Goal: Use online tool/utility: Use online tool/utility

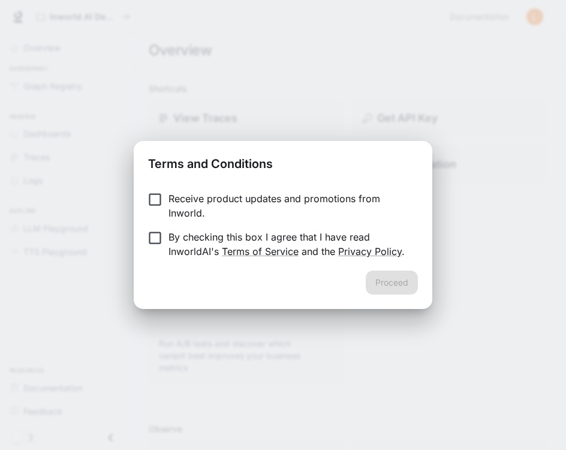
click at [197, 209] on p "Receive product updates and promotions from Inworld." at bounding box center [288, 205] width 240 height 29
click at [188, 238] on p "By checking this box I agree that I have read InworldAI's Terms of Service and …" at bounding box center [288, 244] width 240 height 29
click at [176, 207] on p "Receive product updates and promotions from Inworld." at bounding box center [288, 205] width 240 height 29
click at [395, 285] on button "Proceed" at bounding box center [392, 282] width 52 height 24
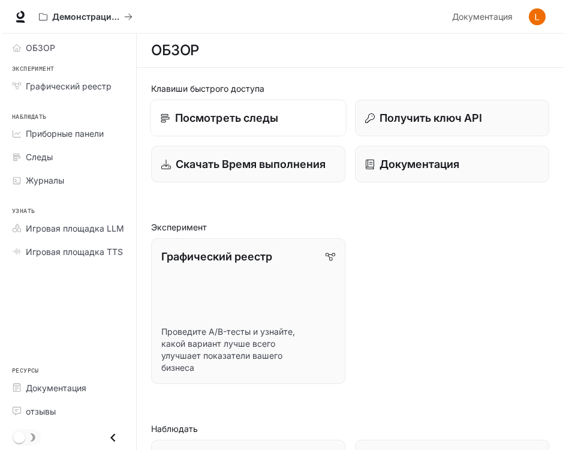
scroll to position [-1, 0]
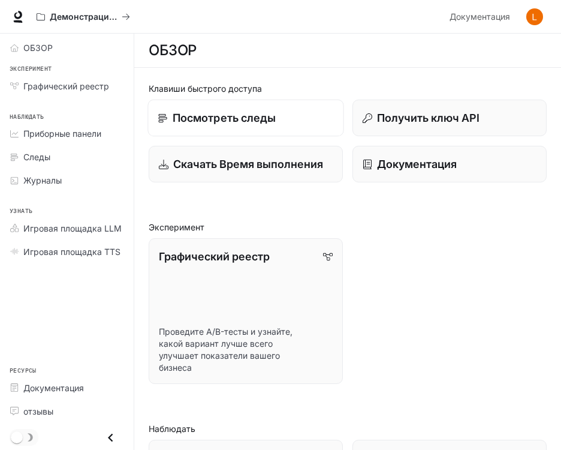
click at [247, 130] on link "Посмотреть следы" at bounding box center [245, 118] width 196 height 37
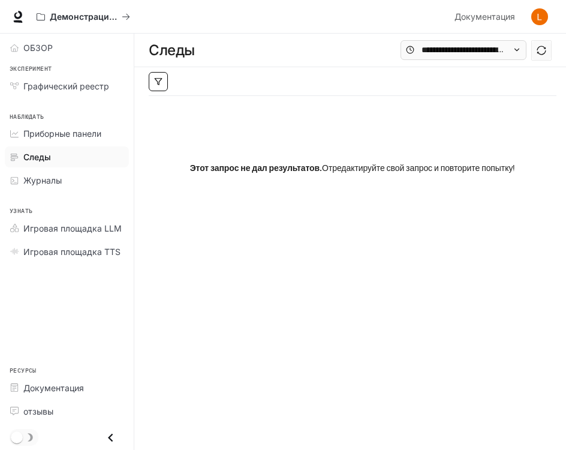
click at [158, 80] on icon "button" at bounding box center [158, 81] width 8 height 8
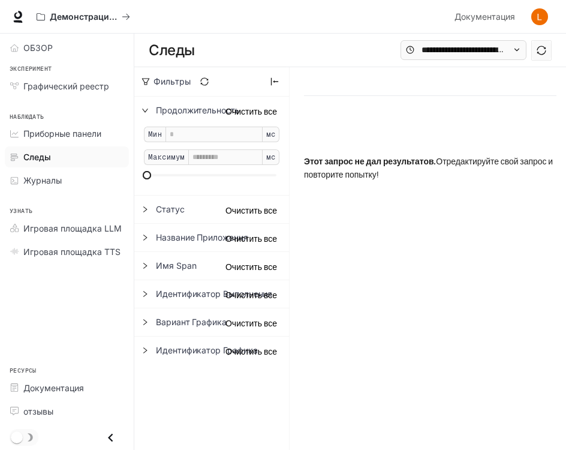
click at [158, 80] on span "Фильтры" at bounding box center [171, 81] width 37 height 11
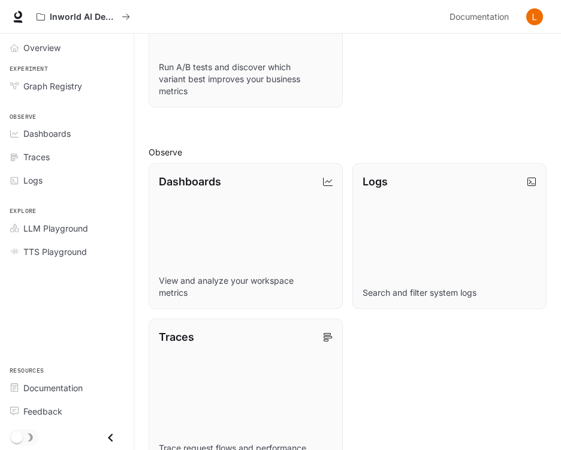
scroll to position [385, 0]
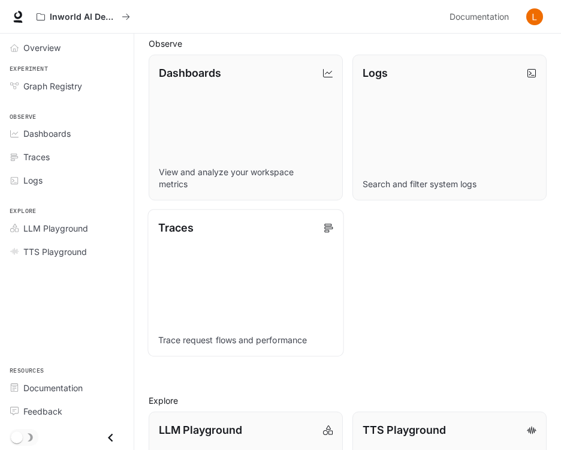
click at [308, 245] on link "Traces Trace request flows and performance" at bounding box center [245, 282] width 196 height 147
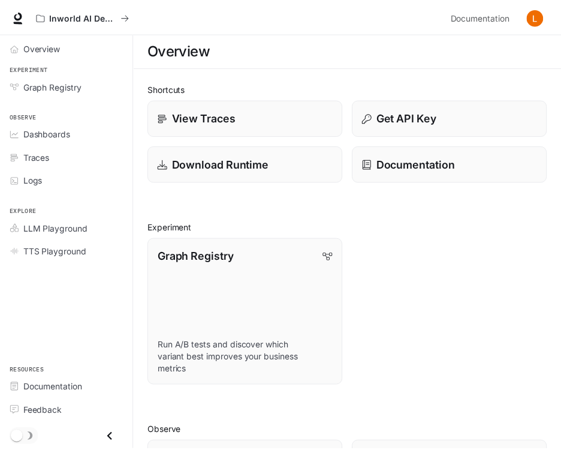
scroll to position [385, 0]
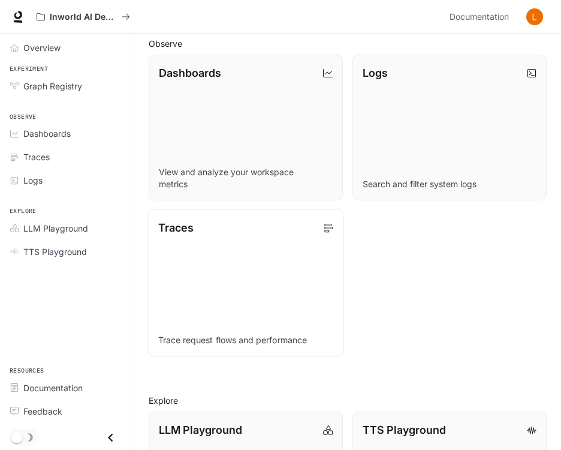
click at [330, 230] on icon at bounding box center [329, 228] width 10 height 10
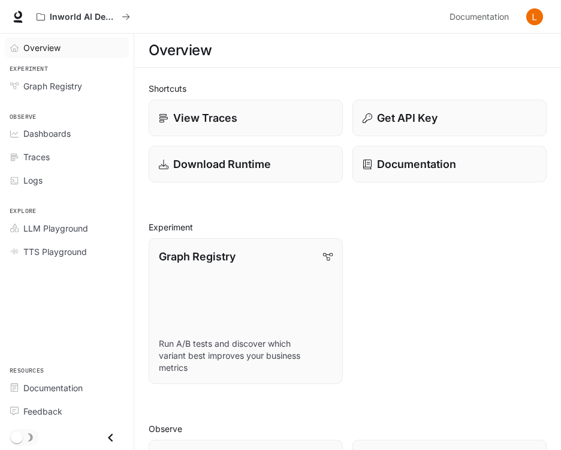
click at [73, 44] on div "Overview" at bounding box center [73, 47] width 100 height 13
click at [73, 84] on span "Graph Registry" at bounding box center [52, 86] width 59 height 13
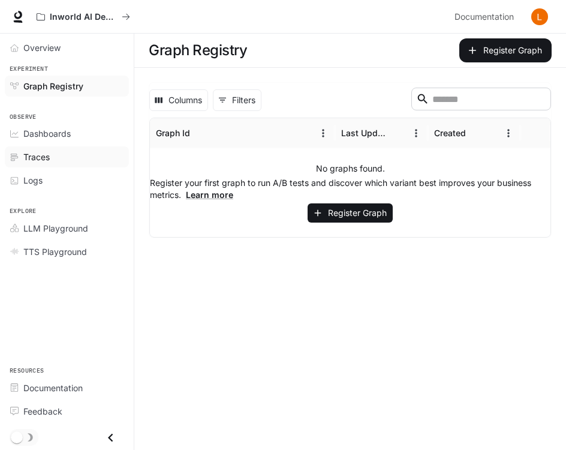
click at [83, 156] on div "Traces" at bounding box center [73, 156] width 100 height 13
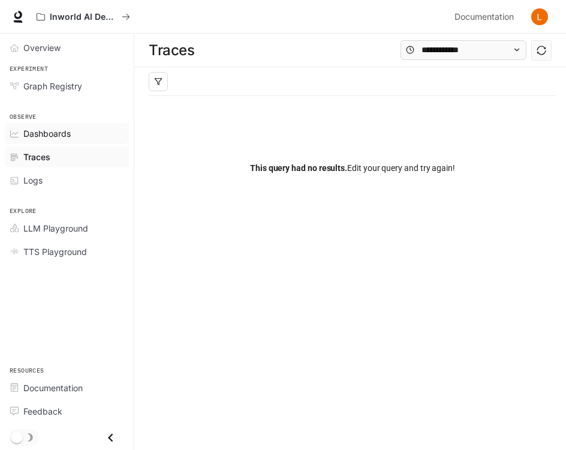
click at [71, 131] on span "Dashboards" at bounding box center [46, 133] width 47 height 13
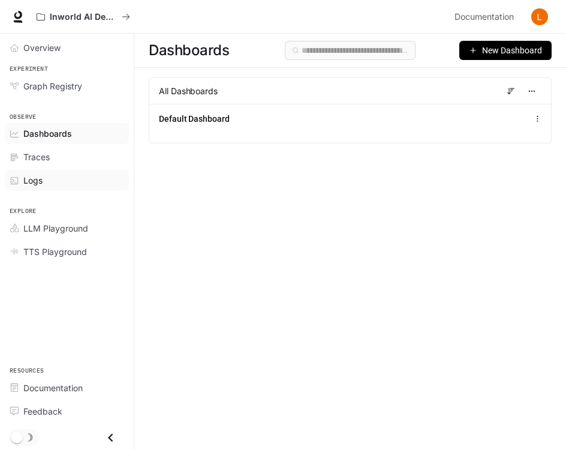
click at [64, 179] on div "Logs" at bounding box center [73, 180] width 100 height 13
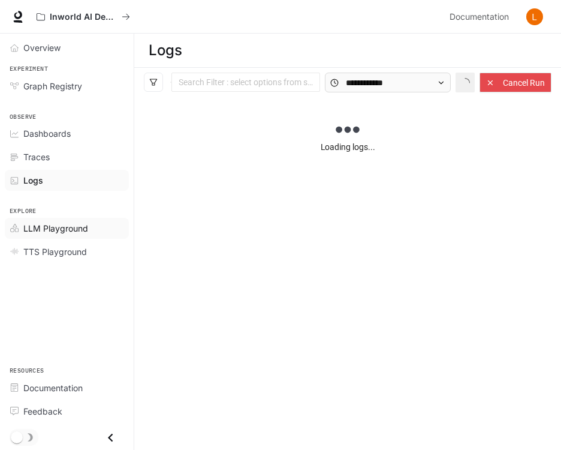
click at [58, 225] on span "LLM Playground" at bounding box center [55, 228] width 65 height 13
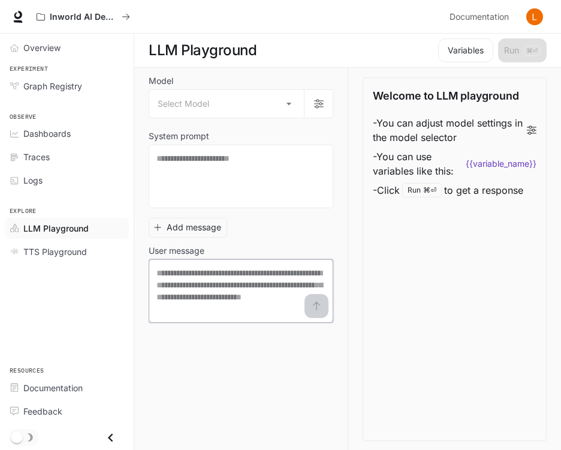
click at [184, 287] on textarea at bounding box center [240, 291] width 169 height 48
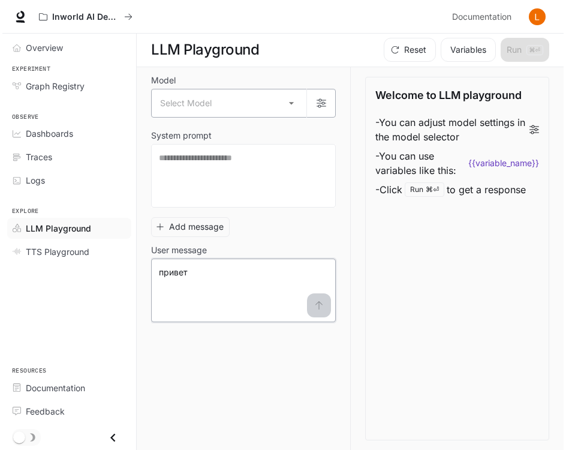
scroll to position [1, 0]
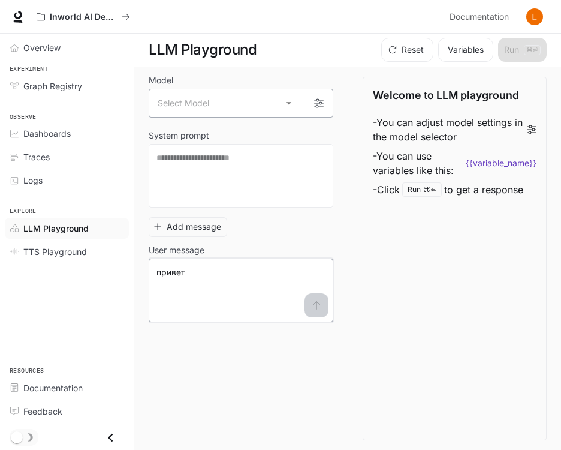
type textarea "******"
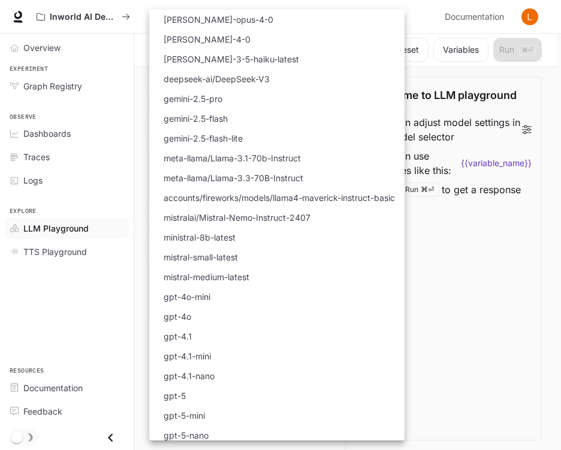
click at [236, 110] on body "Skip to main content Inworld AI Demos Documentation Documentation Portal Overvi…" at bounding box center [280, 224] width 561 height 450
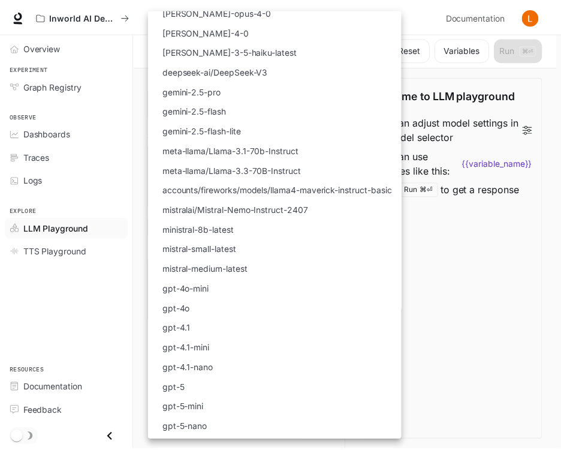
scroll to position [10, 0]
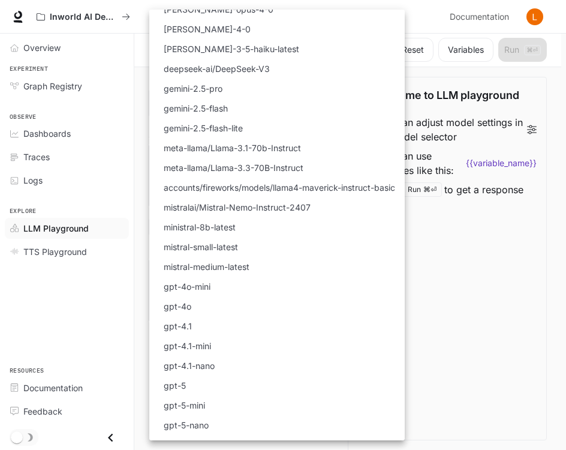
click at [213, 304] on li "gpt-4o" at bounding box center [276, 306] width 255 height 20
type input "******"
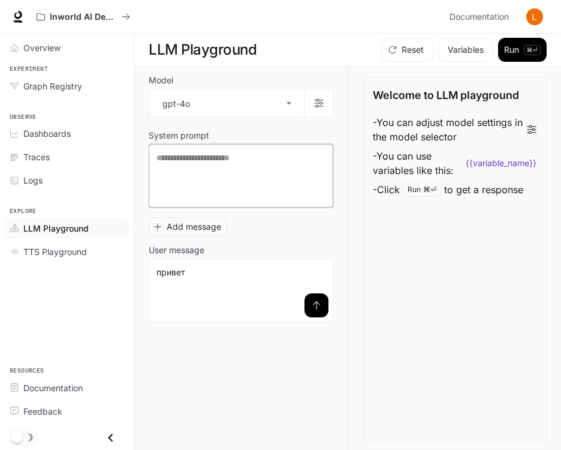
click at [291, 193] on textarea at bounding box center [240, 176] width 169 height 48
click at [321, 306] on button "submit" at bounding box center [317, 305] width 24 height 24
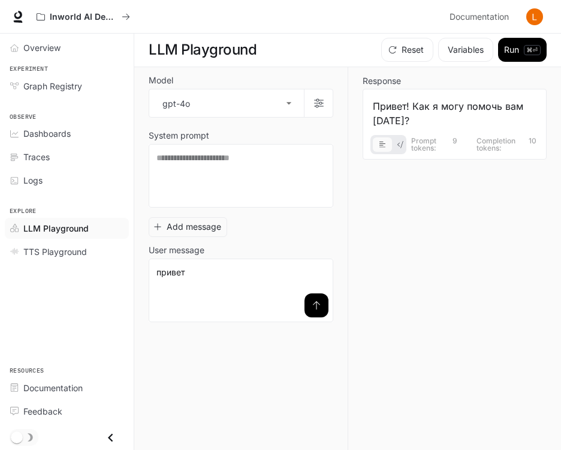
click at [334, 316] on div "Model gpt-4o ****** ​ System prompt * ​ Add message User message ****** * ​ при…" at bounding box center [248, 258] width 199 height 382
click at [322, 316] on button "submit" at bounding box center [317, 305] width 24 height 24
click at [264, 294] on textarea "******" at bounding box center [240, 290] width 169 height 48
drag, startPoint x: 264, startPoint y: 294, endPoint x: 102, endPoint y: 260, distance: 165.4
click at [102, 260] on div "Skip to main content Inworld AI Demos Documentation Documentation Portal Overvi…" at bounding box center [280, 224] width 561 height 450
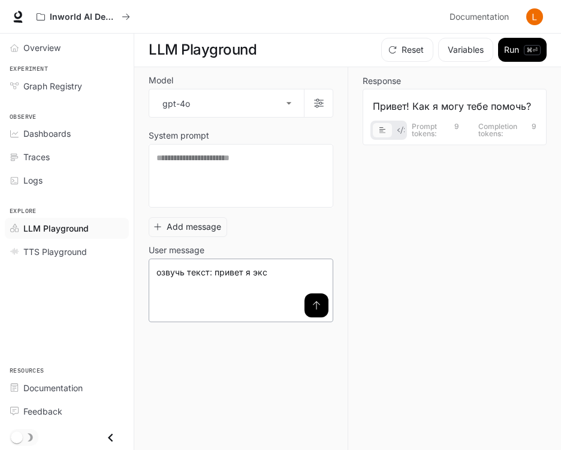
click at [330, 312] on div "**********" at bounding box center [241, 290] width 185 height 64
click at [314, 314] on button "submit" at bounding box center [317, 305] width 24 height 24
drag, startPoint x: 285, startPoint y: 276, endPoint x: 111, endPoint y: 273, distance: 173.9
click at [111, 273] on div "**********" at bounding box center [280, 224] width 561 height 450
type textarea "**********"
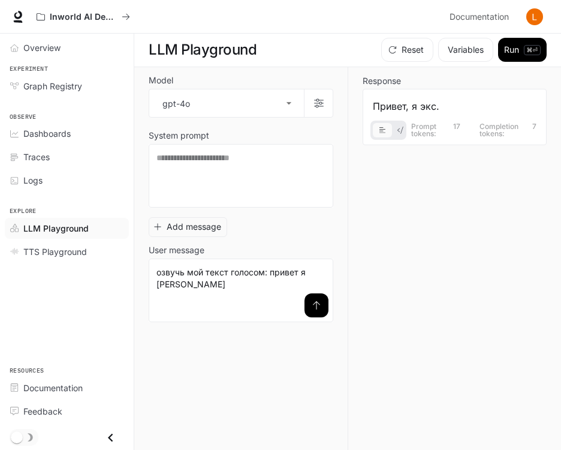
click at [325, 312] on button "submit" at bounding box center [317, 305] width 24 height 24
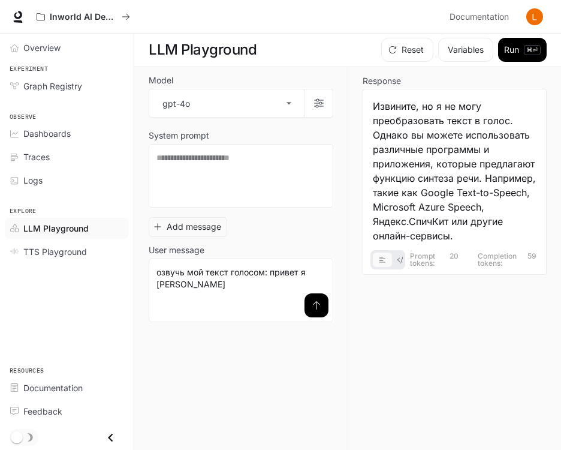
scroll to position [1, 0]
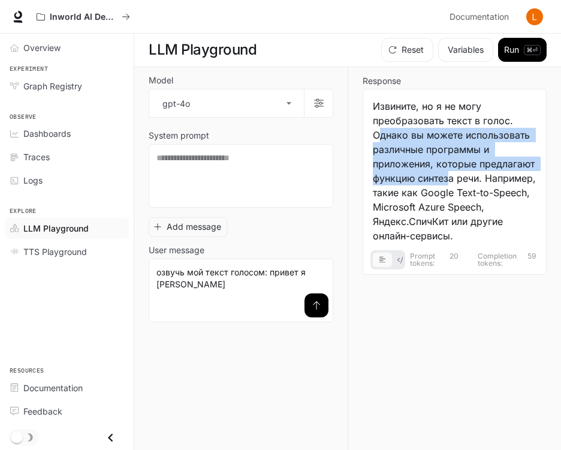
drag, startPoint x: 377, startPoint y: 132, endPoint x: 448, endPoint y: 171, distance: 81.6
click at [448, 171] on div "Извините, но я не могу преобразовать текст в голос. Однако вы можете использова…" at bounding box center [455, 171] width 164 height 144
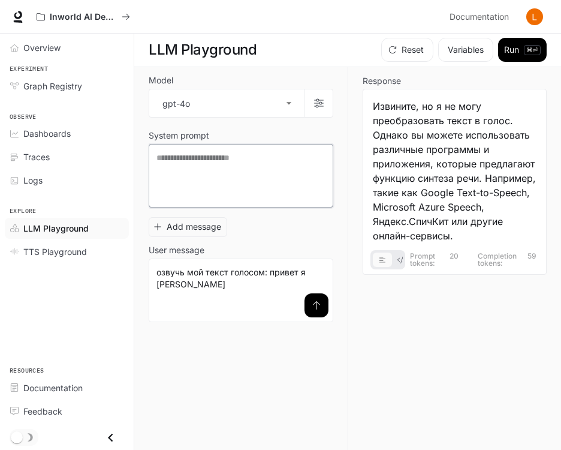
click at [279, 165] on textarea at bounding box center [240, 176] width 169 height 48
